Goal: Task Accomplishment & Management: Manage account settings

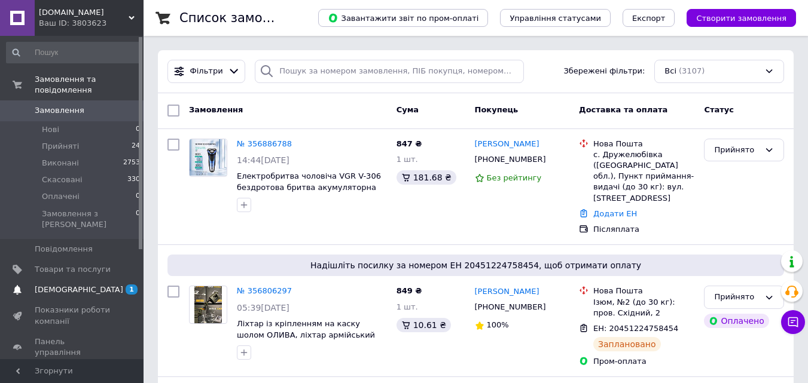
click at [91, 285] on span "[DEMOGRAPHIC_DATA]" at bounding box center [73, 290] width 76 height 11
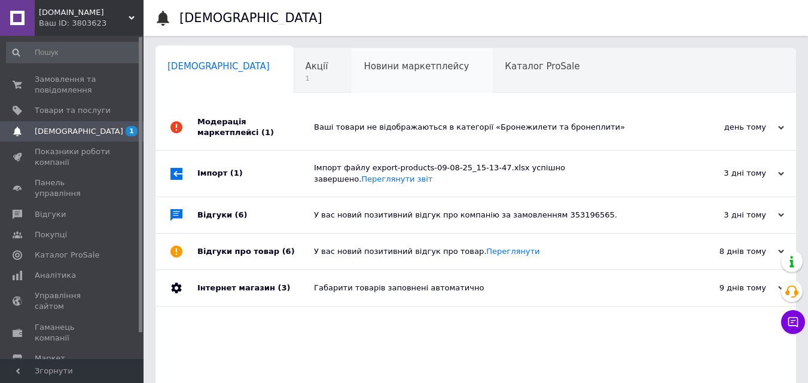
drag, startPoint x: 384, startPoint y: 117, endPoint x: 299, endPoint y: 87, distance: 89.4
click at [383, 117] on div "Ваші товари не відображаються в категорії «Бронежилети та бронеплити»" at bounding box center [489, 127] width 350 height 45
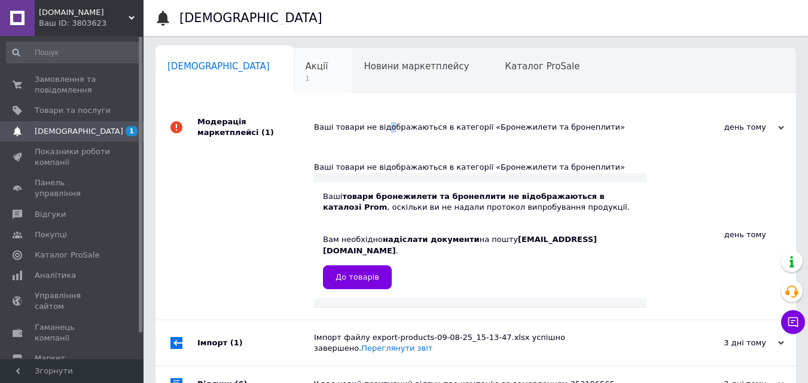
click at [293, 76] on div "Акції 1" at bounding box center [322, 70] width 59 height 45
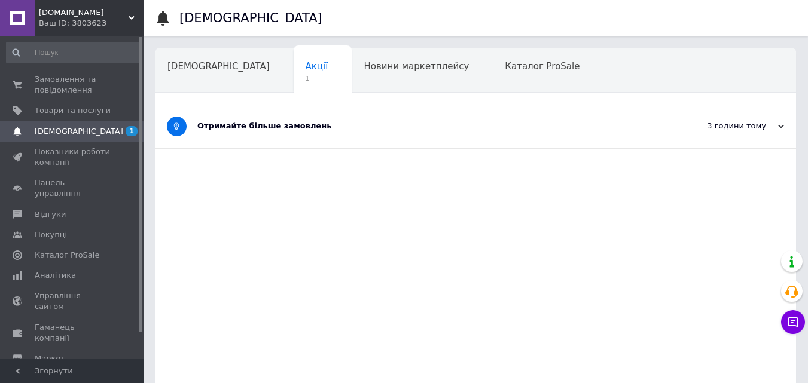
click at [257, 125] on div "Отримайте більше замовлень" at bounding box center [430, 126] width 467 height 11
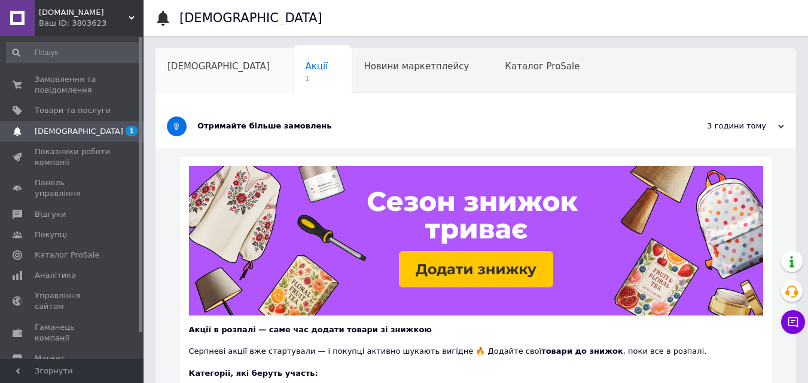
click at [212, 64] on span "[DEMOGRAPHIC_DATA]" at bounding box center [218, 66] width 102 height 11
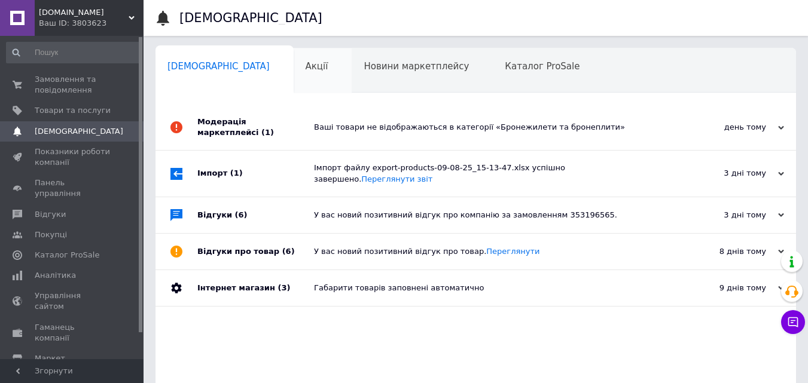
click at [293, 73] on div "Акції" at bounding box center [322, 70] width 59 height 45
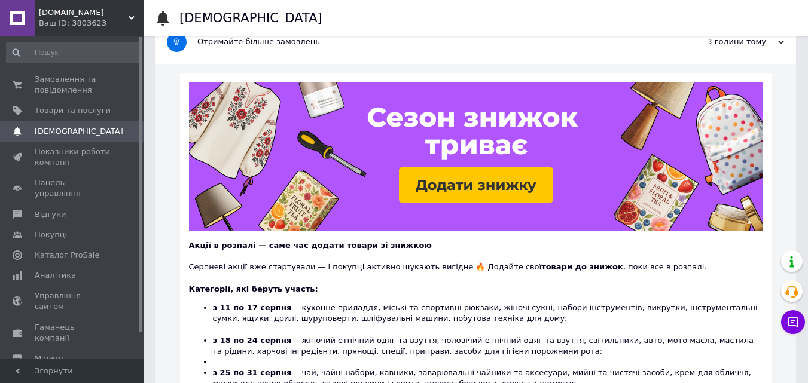
scroll to position [33, 0]
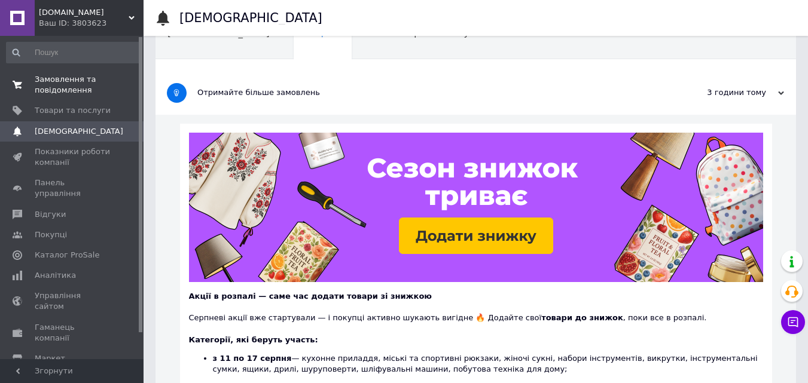
click at [44, 84] on span "Замовлення та повідомлення" at bounding box center [73, 85] width 76 height 22
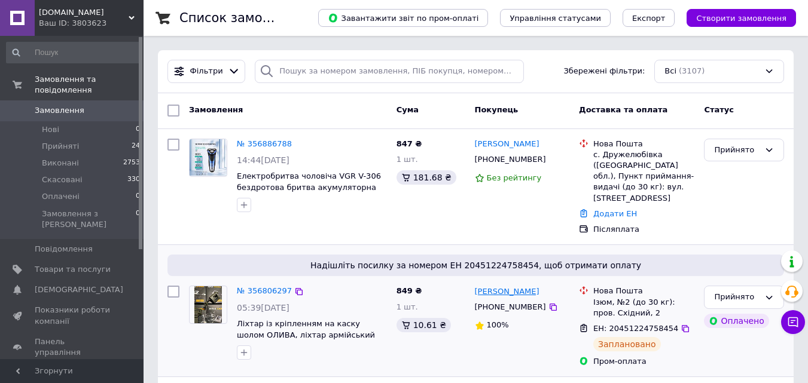
drag, startPoint x: 524, startPoint y: 282, endPoint x: 476, endPoint y: 282, distance: 47.2
click at [477, 285] on div "[PERSON_NAME]" at bounding box center [521, 292] width 97 height 14
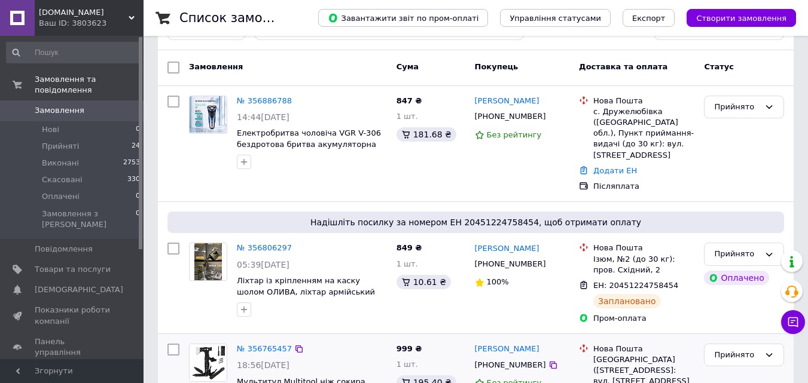
scroll to position [39, 0]
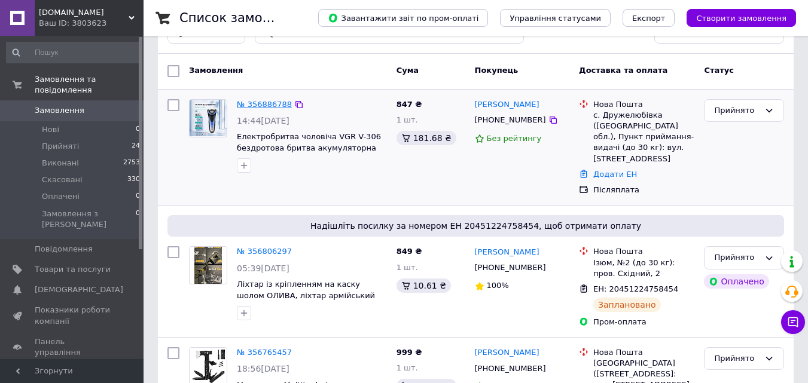
click at [246, 102] on link "№ 356886788" at bounding box center [264, 104] width 55 height 9
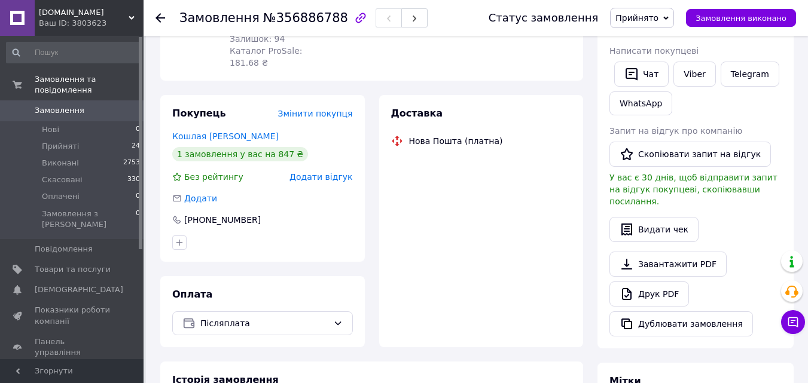
scroll to position [212, 0]
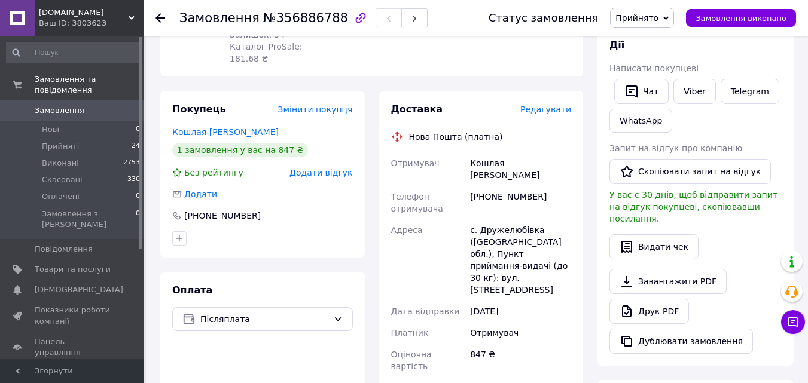
click at [477, 152] on div "Кошлая Денис" at bounding box center [520, 168] width 106 height 33
copy div "Кошлая Денис"
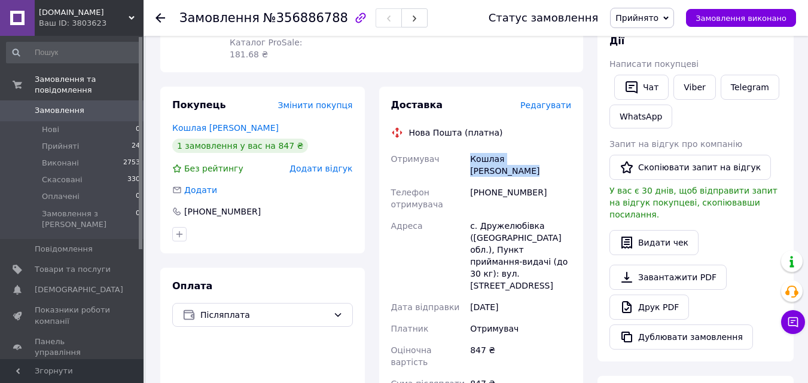
scroll to position [218, 0]
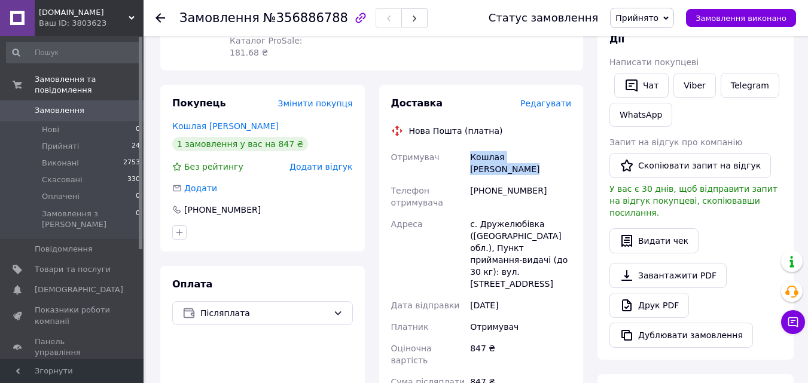
copy div "Кошлая Денис"
drag, startPoint x: 536, startPoint y: 154, endPoint x: 491, endPoint y: 154, distance: 44.8
click at [491, 180] on div "[PHONE_NUMBER]" at bounding box center [520, 196] width 106 height 33
copy div "970246098"
click at [96, 105] on span "Замовлення" at bounding box center [73, 110] width 76 height 11
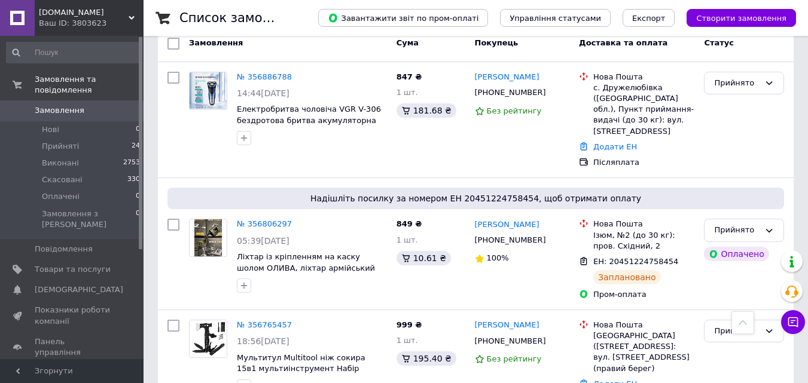
scroll to position [8, 0]
